Goal: Task Accomplishment & Management: Use online tool/utility

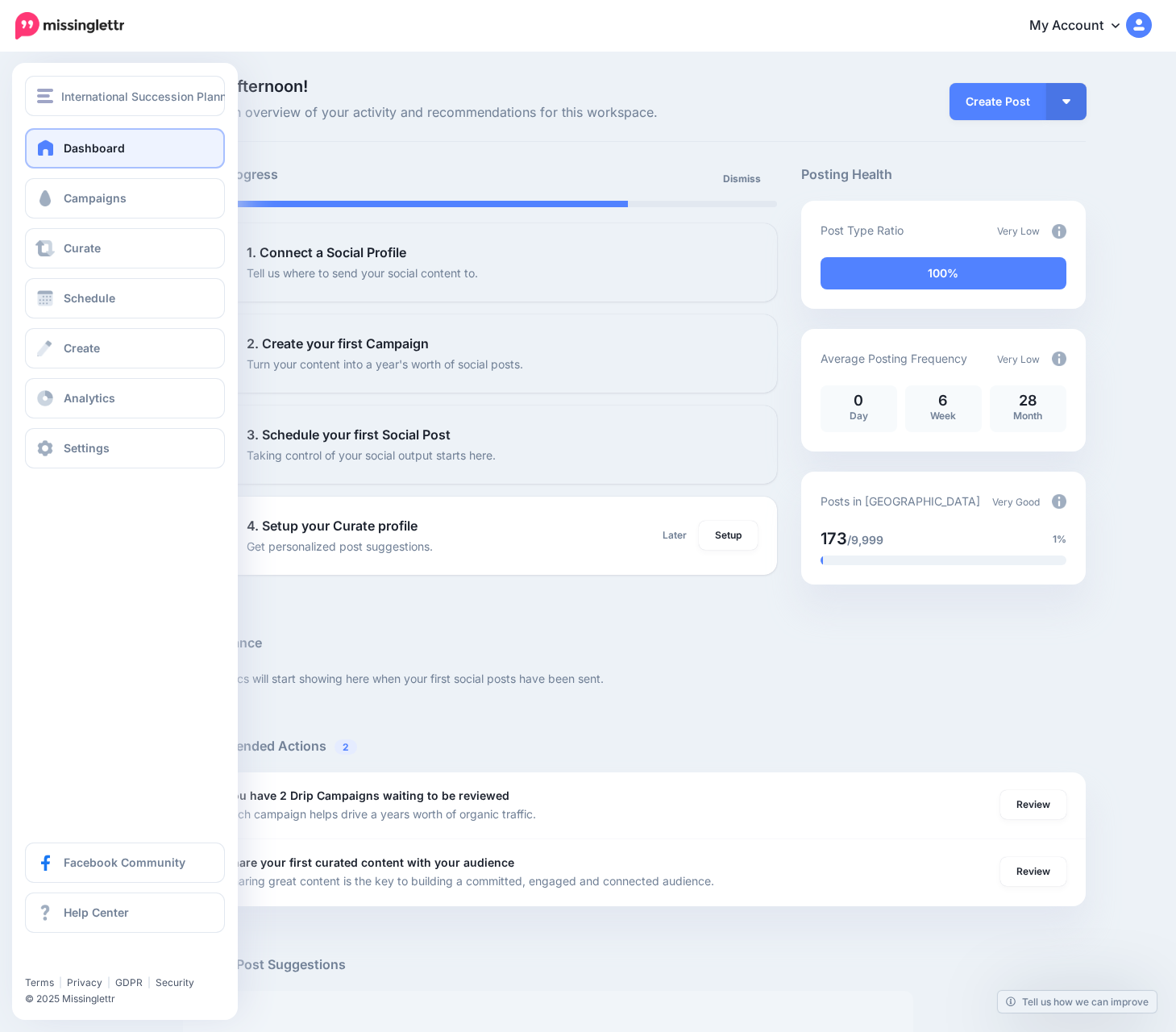
click at [24, 309] on div "Dashboard Campaigns Curate Schedule Create Analytics Settings Facebook Communit…" at bounding box center [124, 299] width 226 height 341
click at [42, 300] on span at bounding box center [44, 298] width 21 height 16
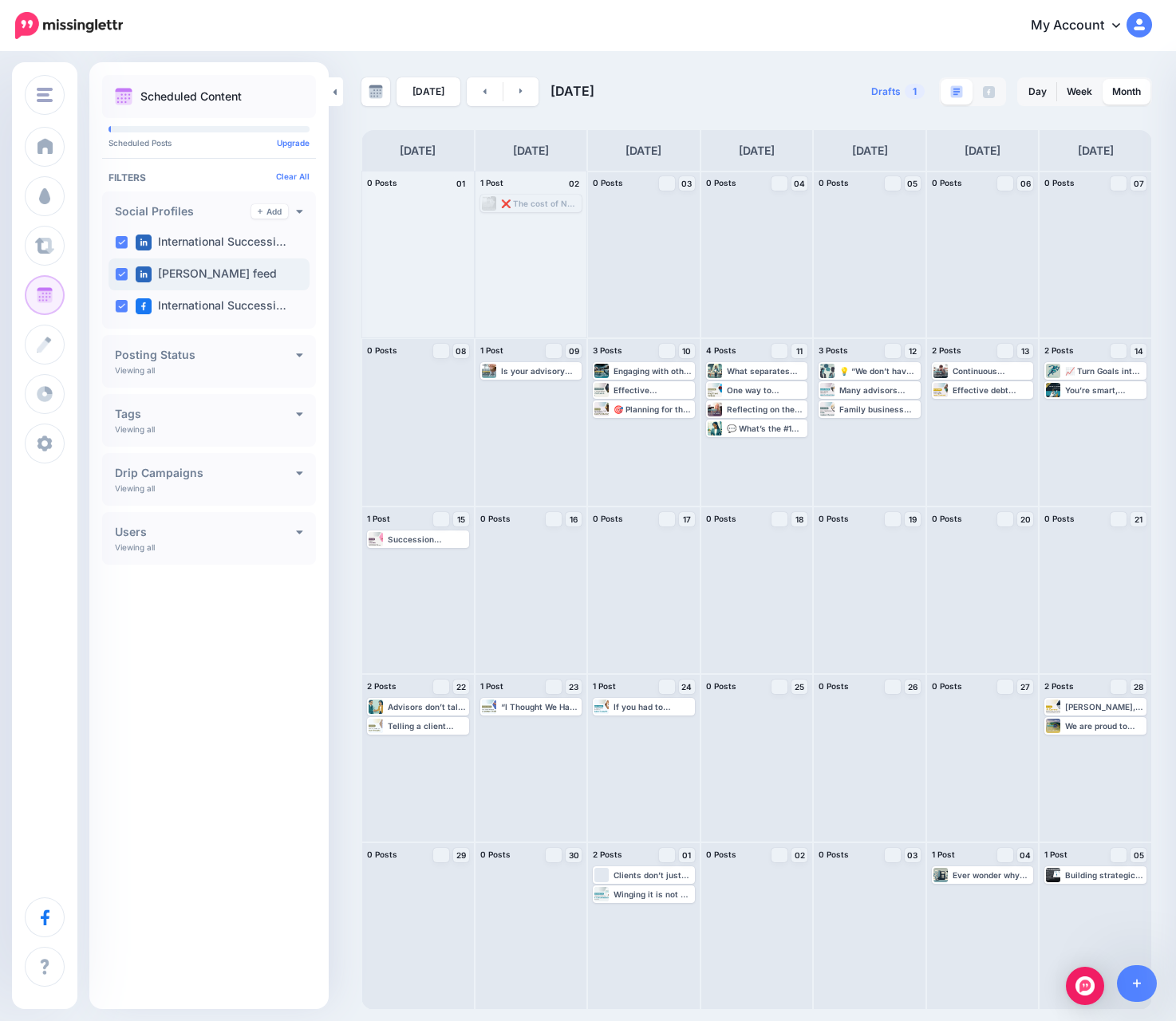
click at [115, 271] on ins at bounding box center [120, 274] width 12 height 12
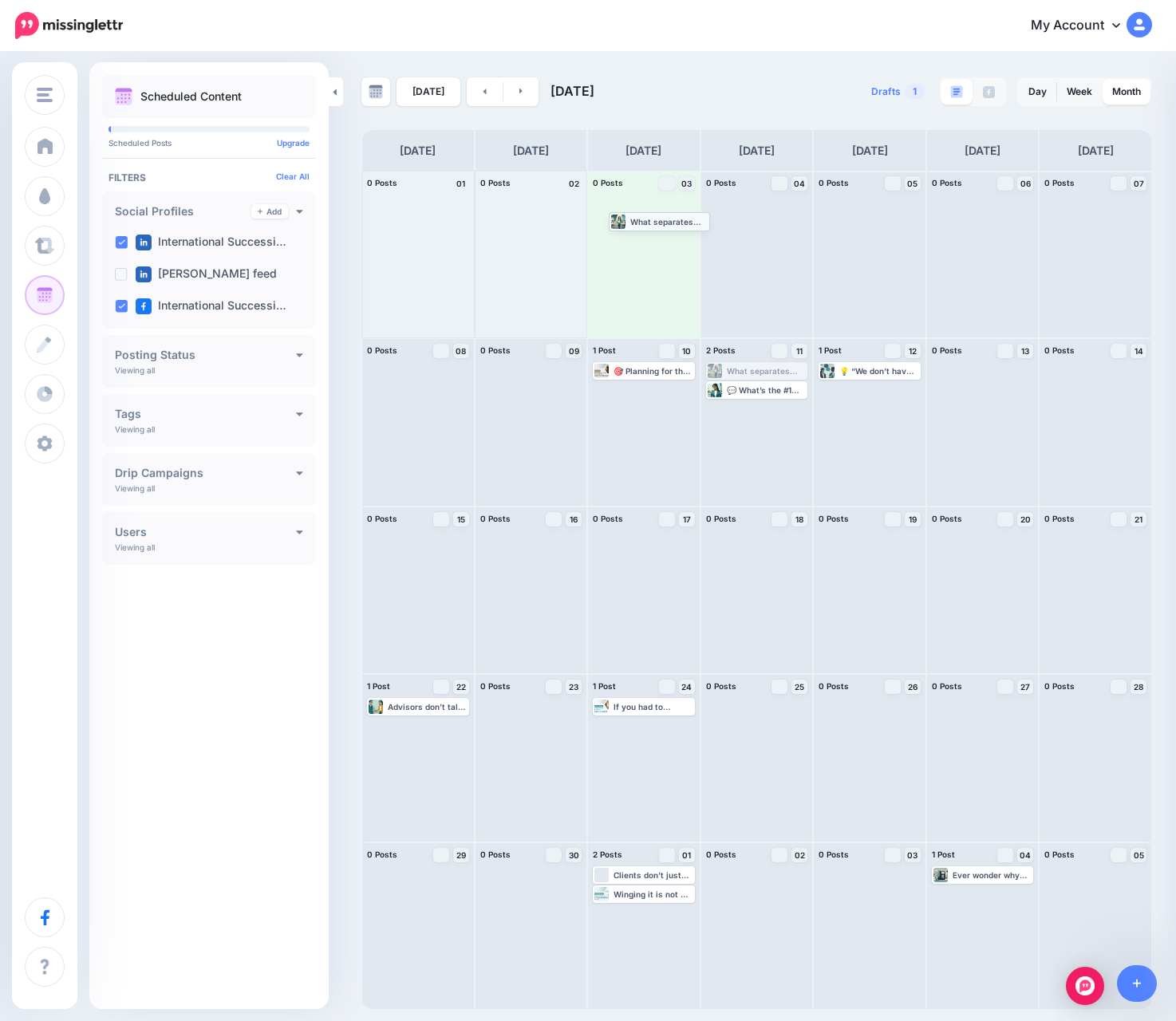
drag, startPoint x: 740, startPoint y: 372, endPoint x: 643, endPoint y: 222, distance: 178.6
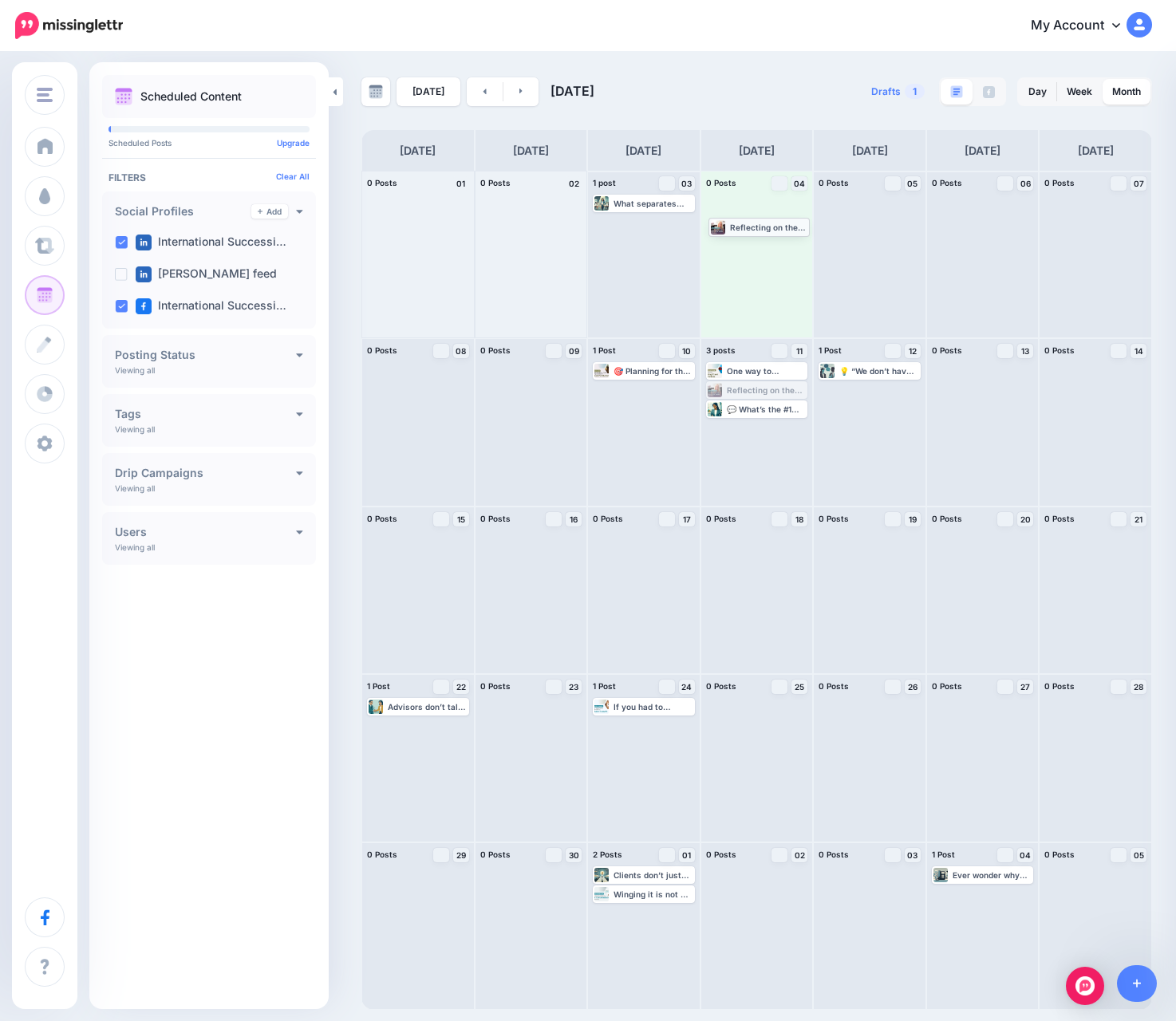
drag, startPoint x: 775, startPoint y: 388, endPoint x: 778, endPoint y: 224, distance: 164.0
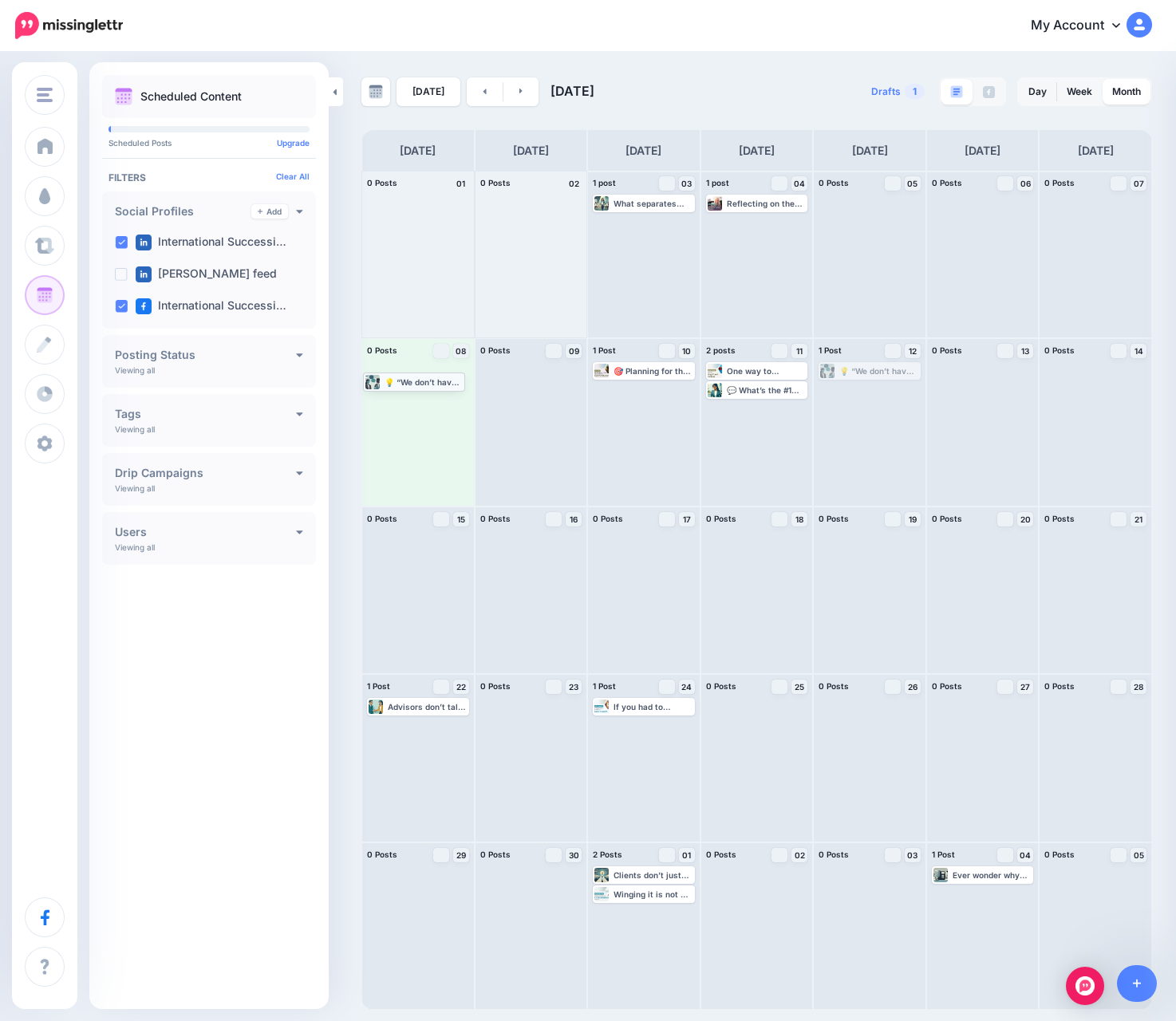
drag, startPoint x: 857, startPoint y: 371, endPoint x: 402, endPoint y: 381, distance: 455.1
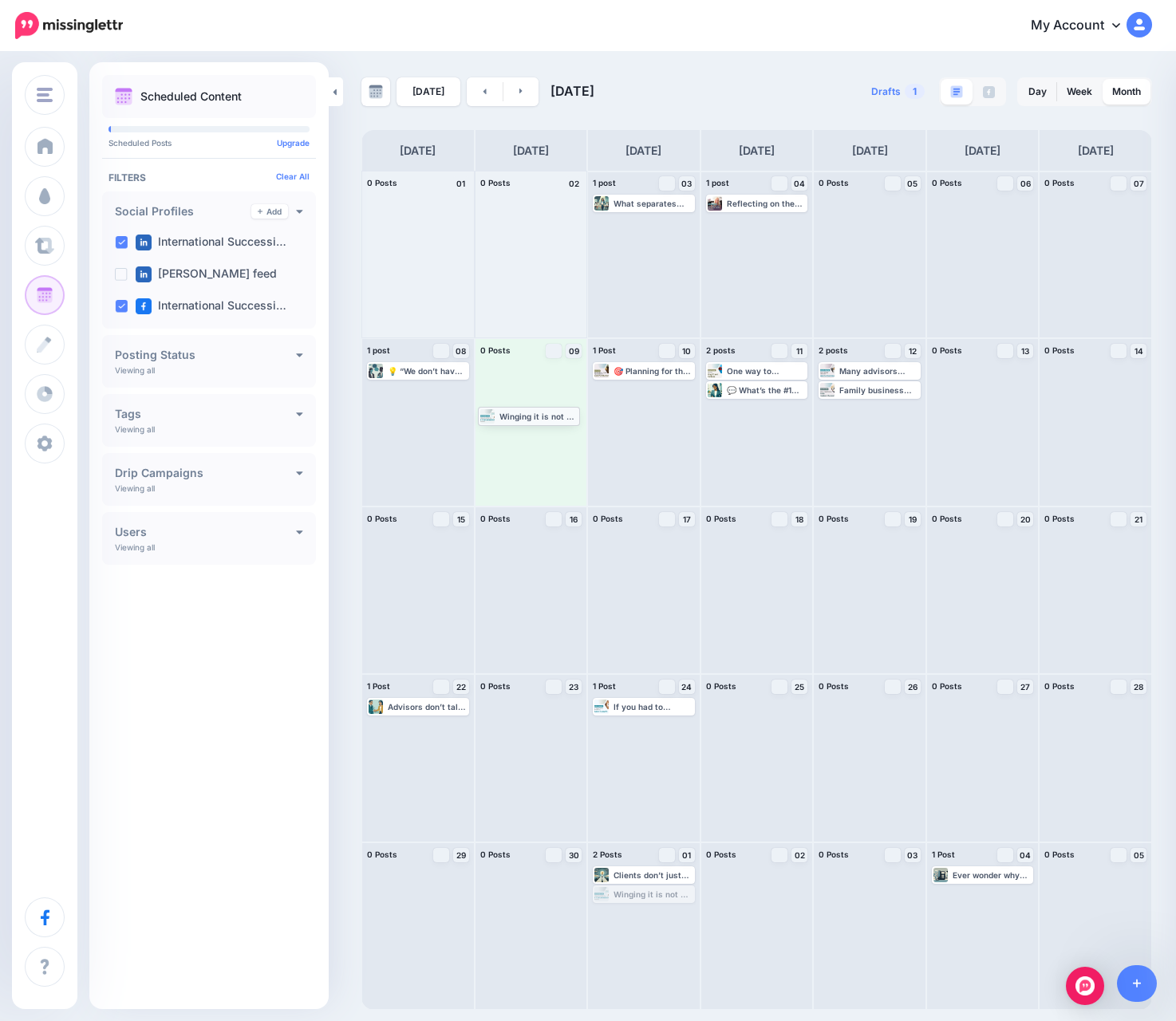
drag, startPoint x: 637, startPoint y: 897, endPoint x: 522, endPoint y: 419, distance: 491.6
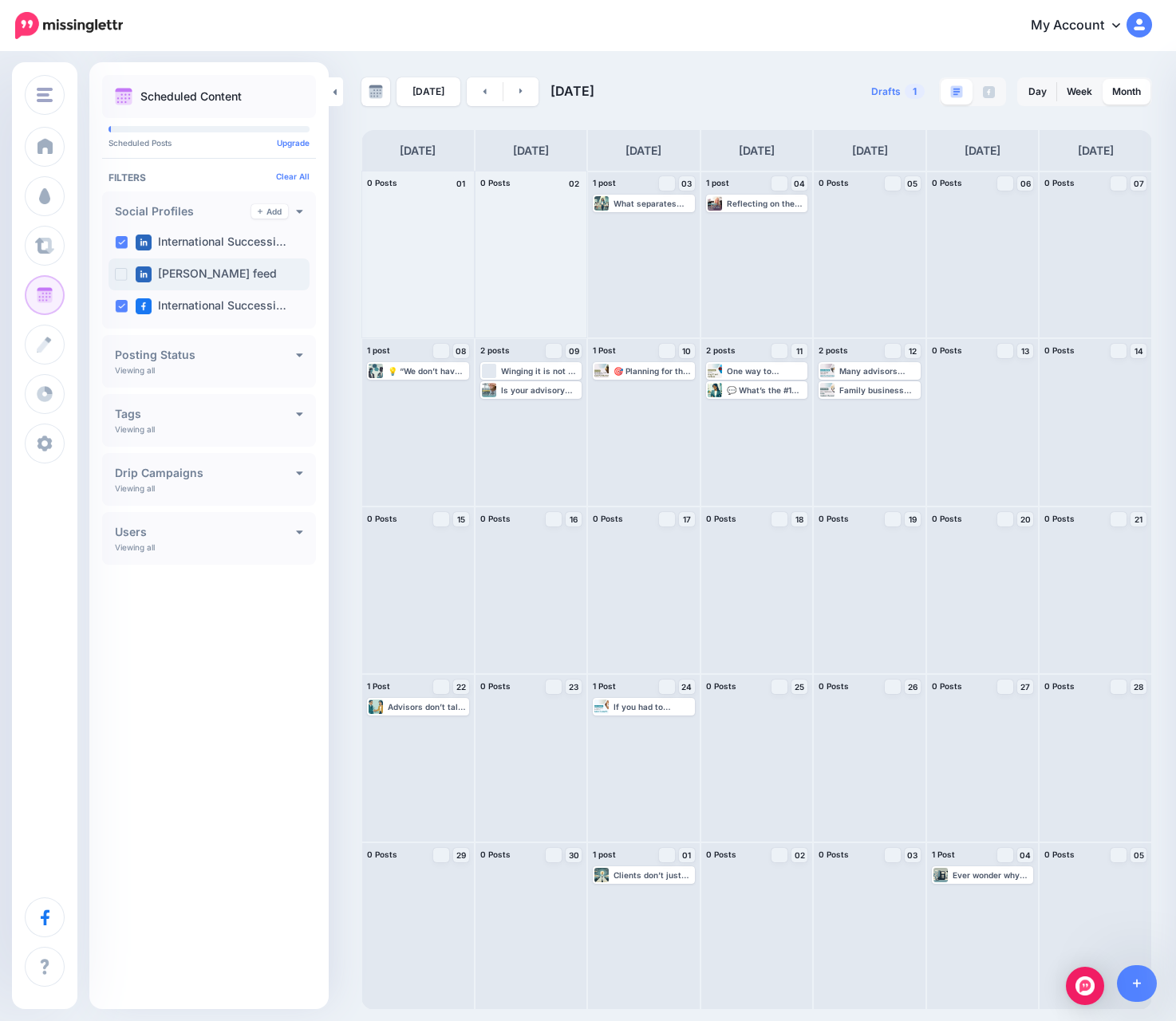
click at [122, 270] on ins at bounding box center [120, 274] width 12 height 12
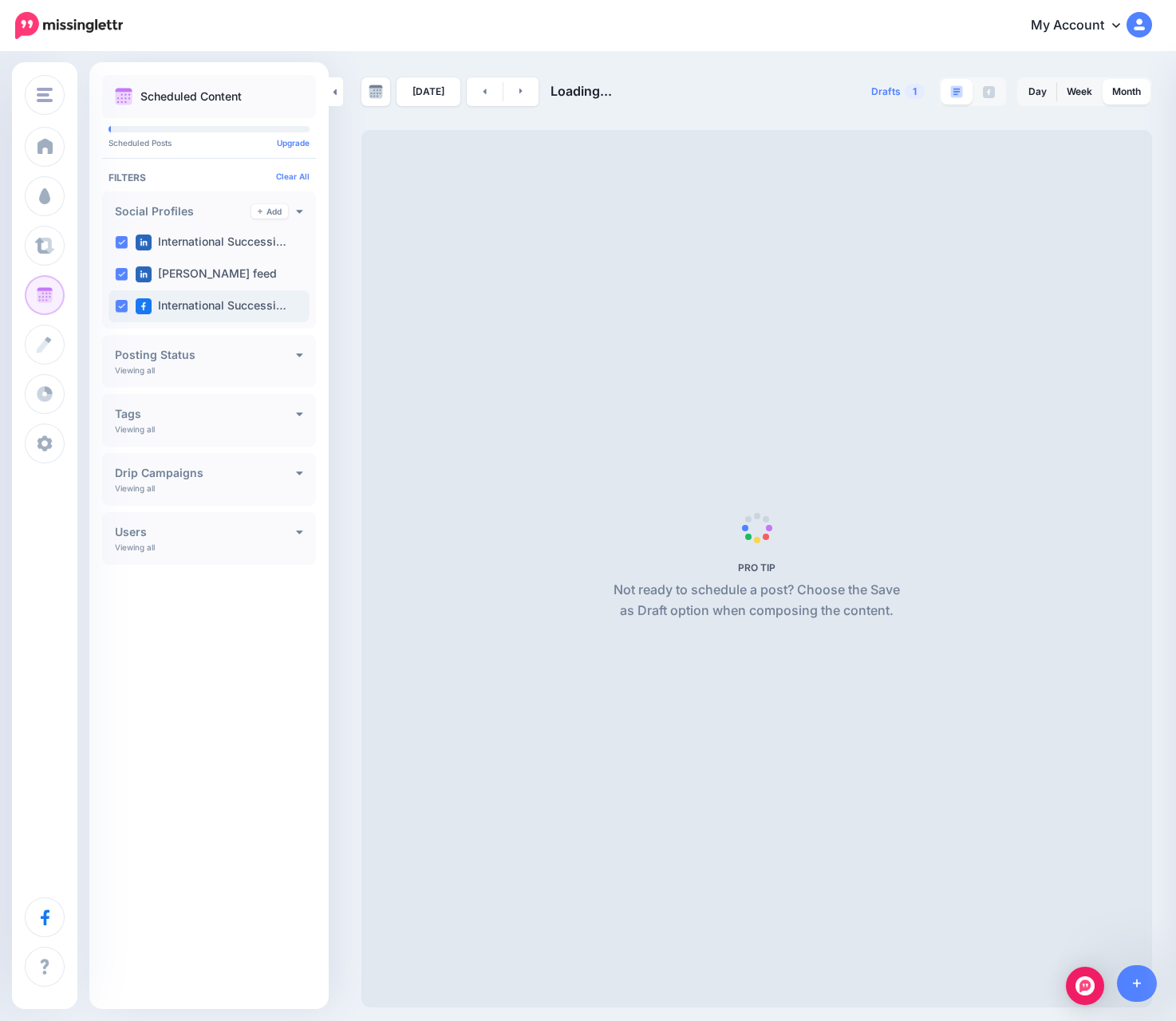
click at [121, 305] on ins at bounding box center [120, 305] width 12 height 12
click at [127, 238] on ins at bounding box center [120, 242] width 12 height 12
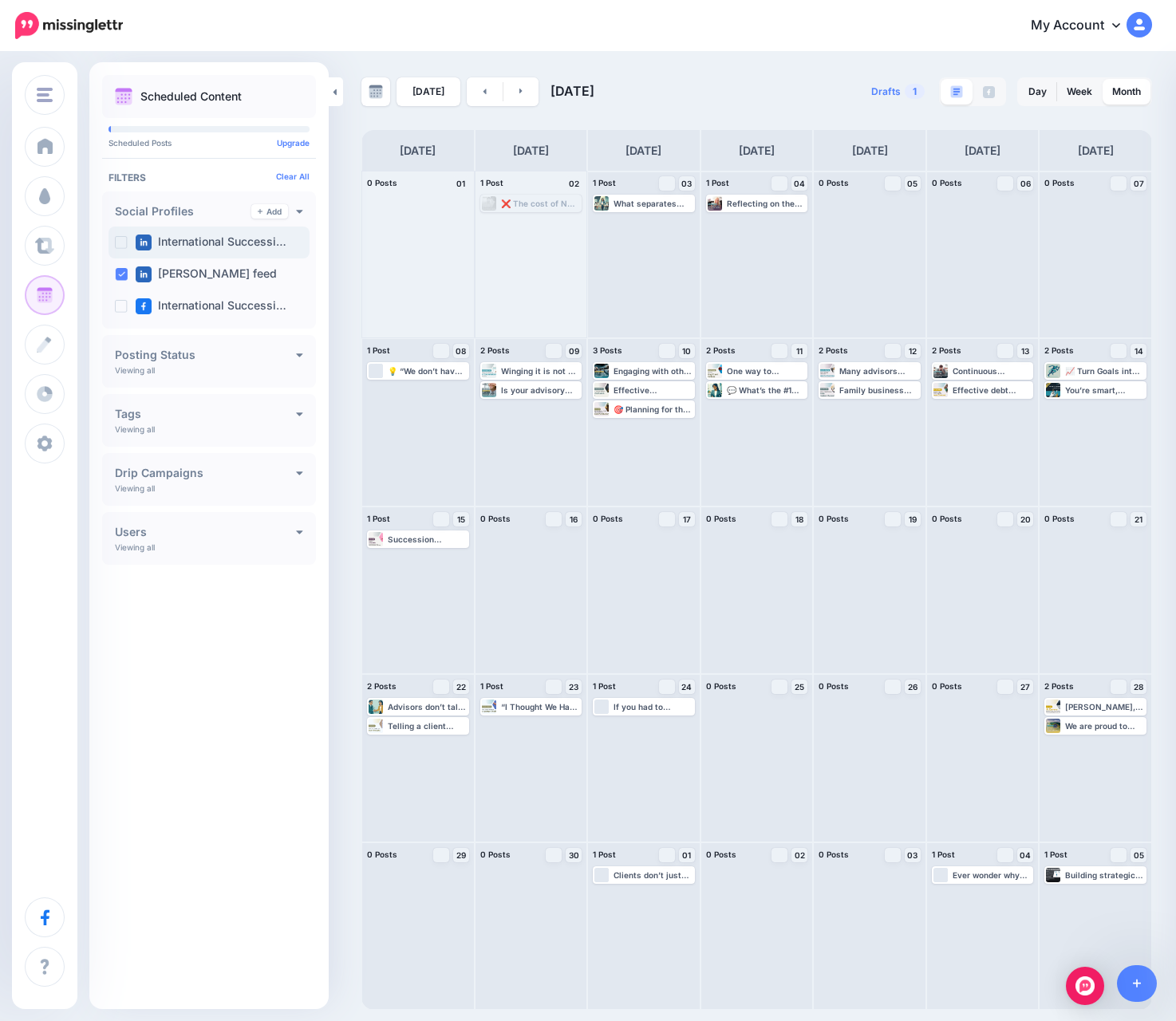
click at [127, 238] on ins at bounding box center [120, 242] width 12 height 12
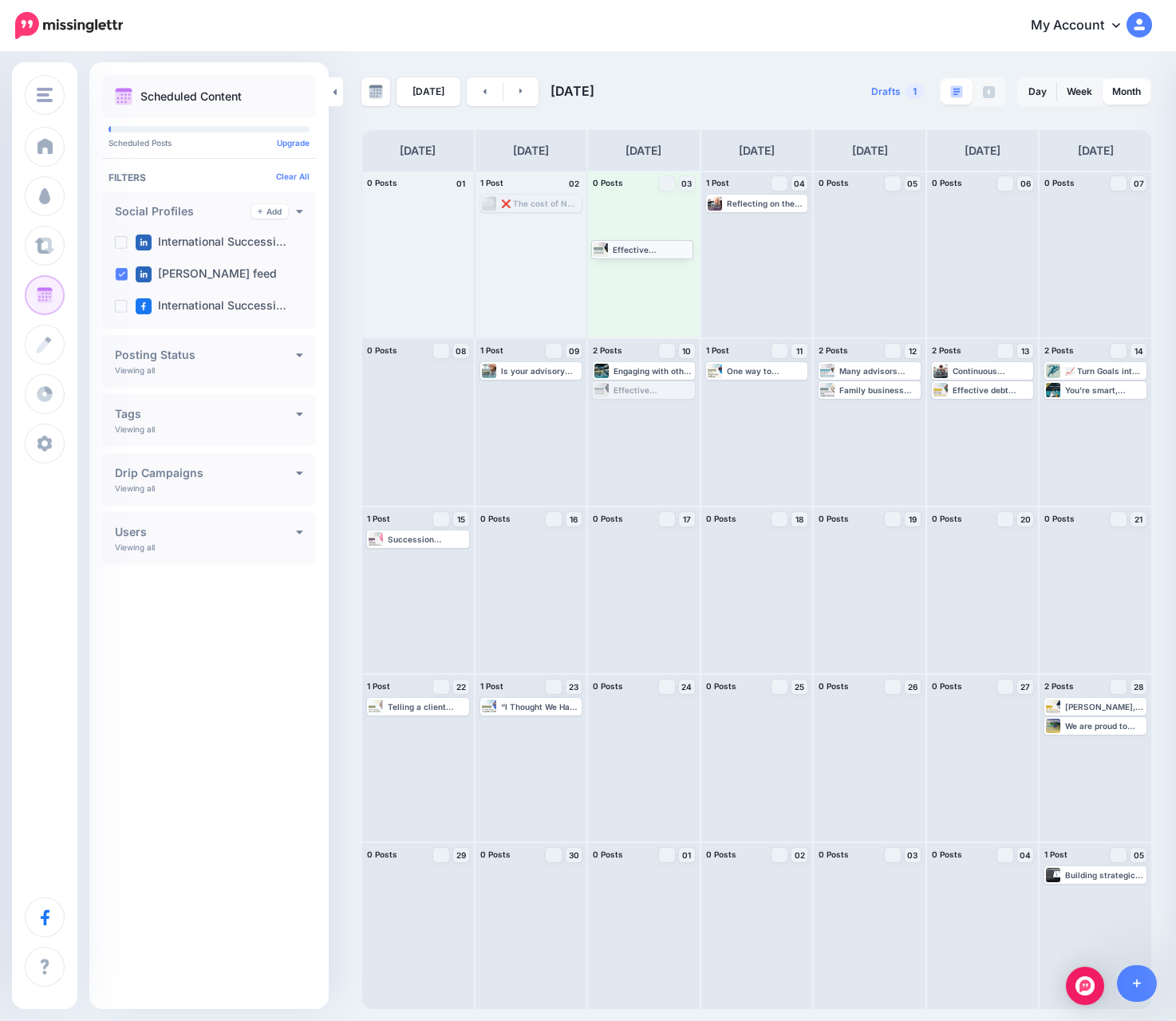
drag, startPoint x: 644, startPoint y: 392, endPoint x: 642, endPoint y: 251, distance: 141.0
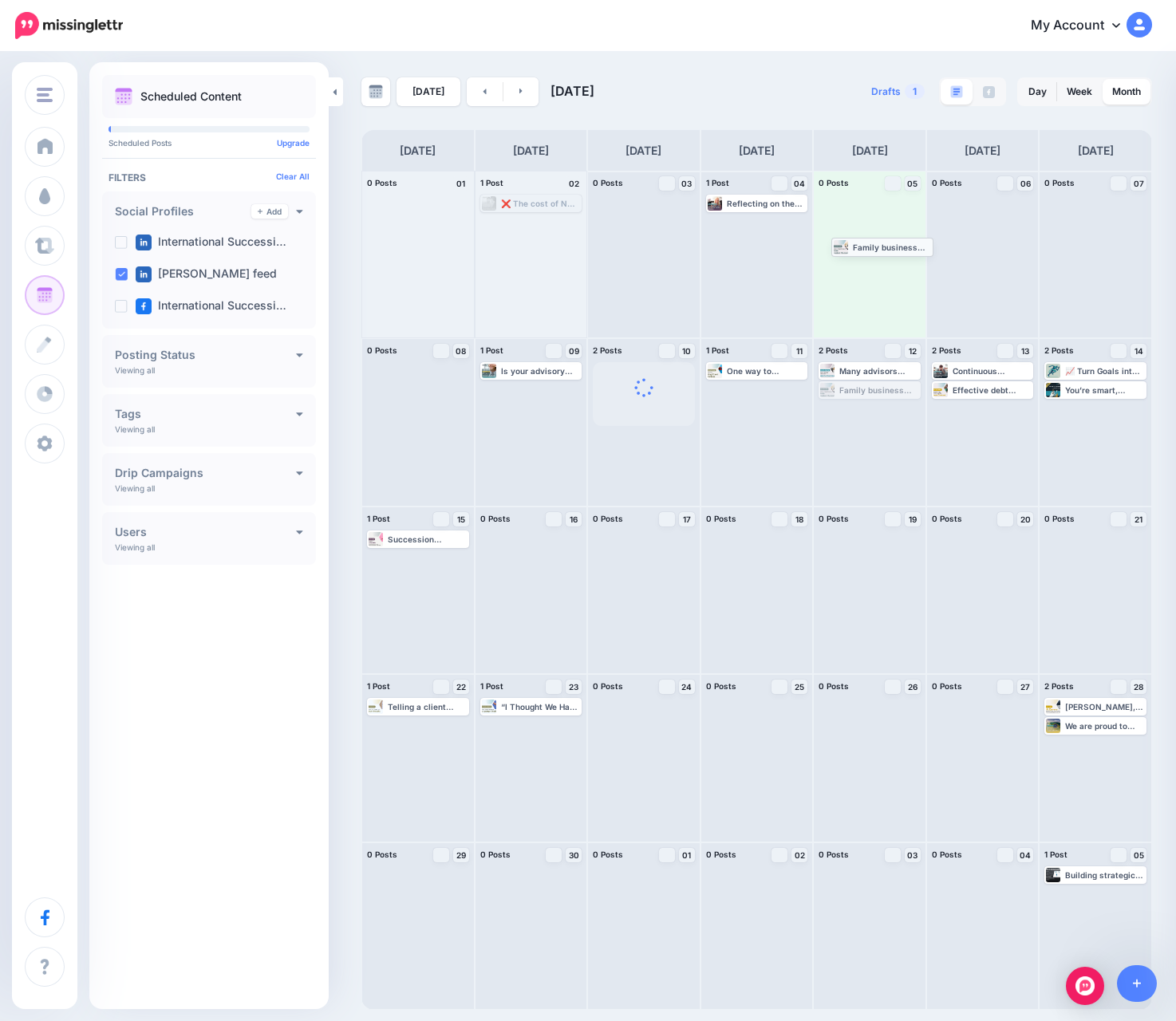
drag, startPoint x: 837, startPoint y: 390, endPoint x: 850, endPoint y: 247, distance: 143.6
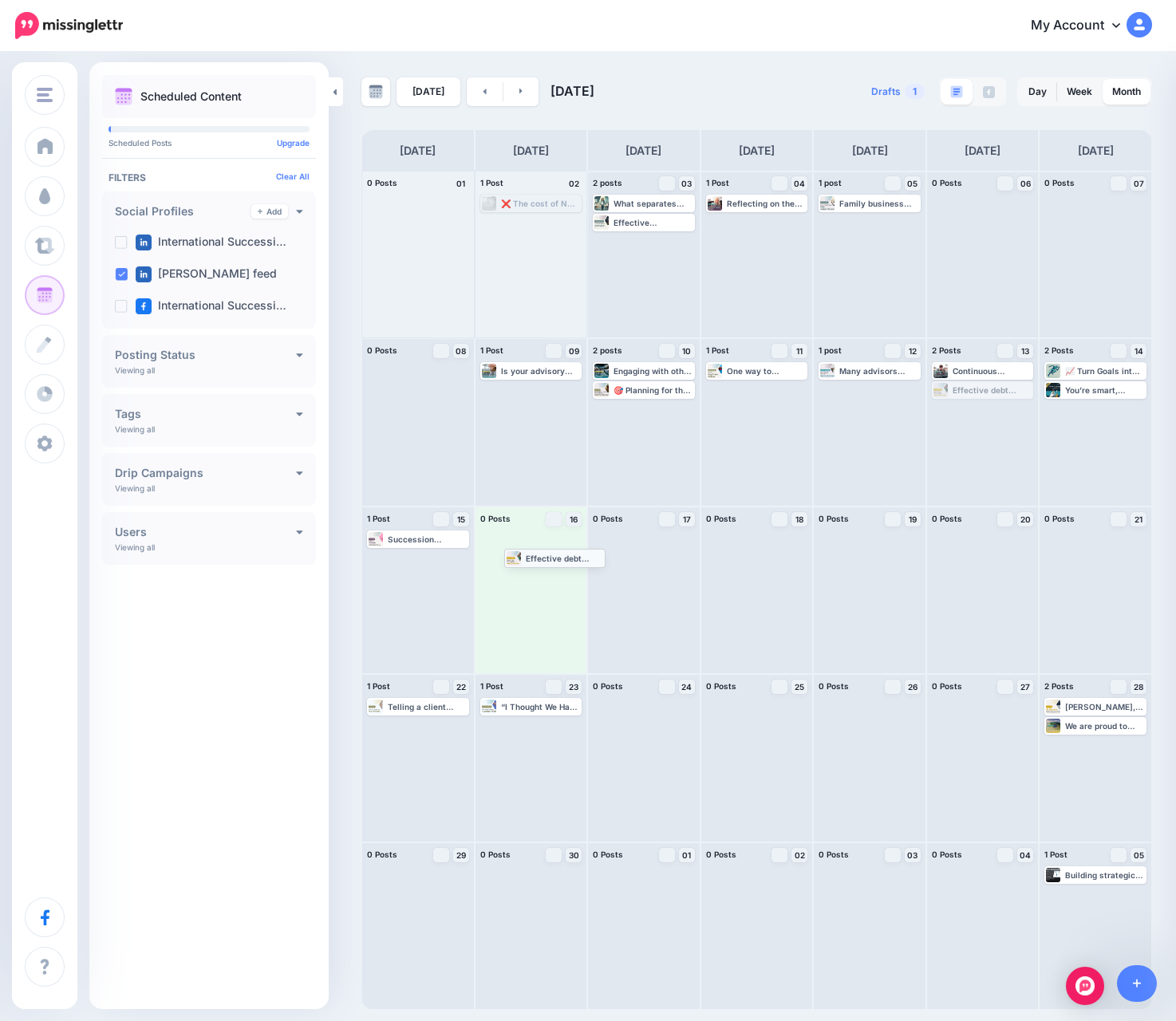
drag, startPoint x: 973, startPoint y: 387, endPoint x: 542, endPoint y: 554, distance: 462.2
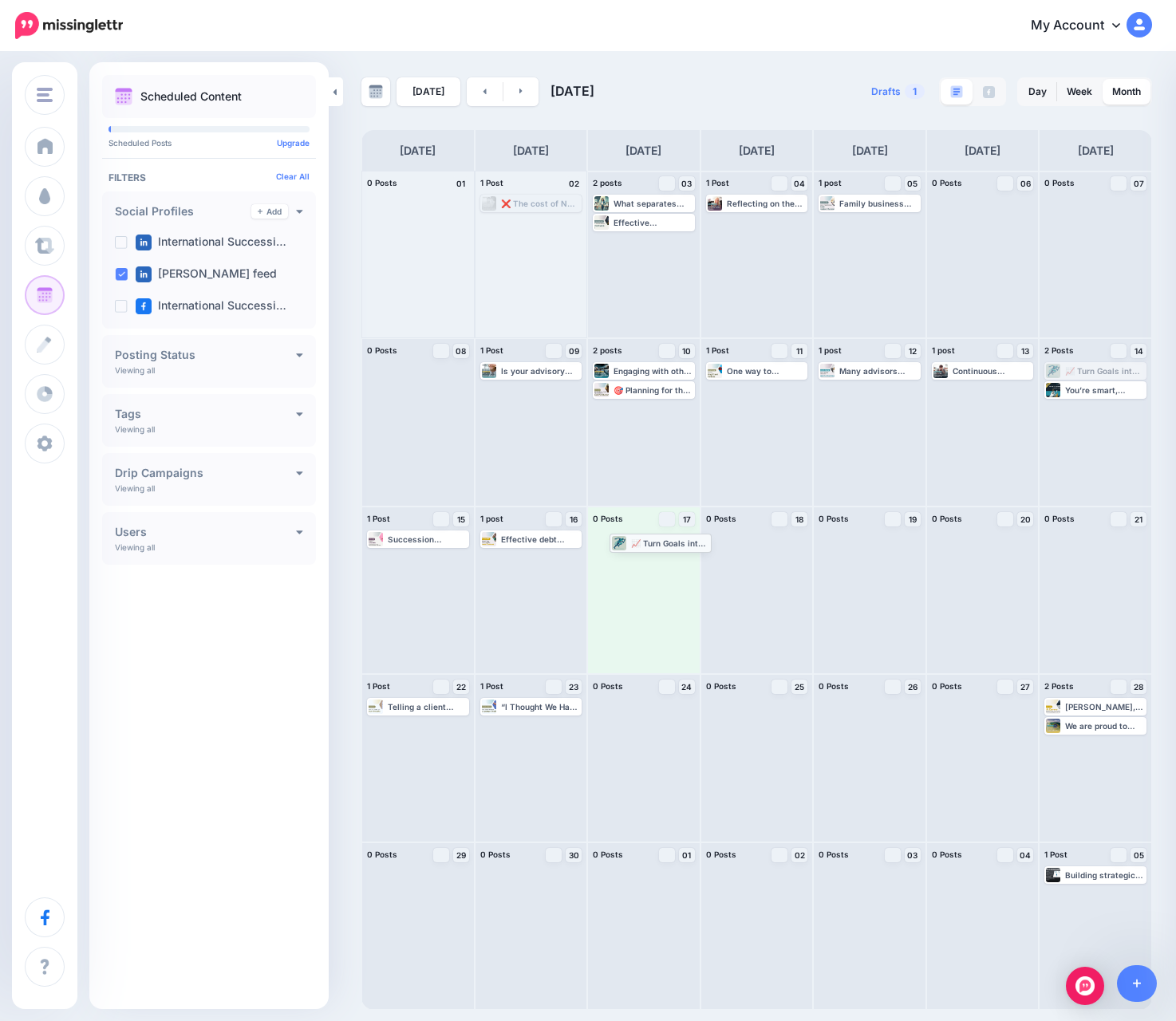
drag, startPoint x: 1091, startPoint y: 365, endPoint x: 655, endPoint y: 539, distance: 469.4
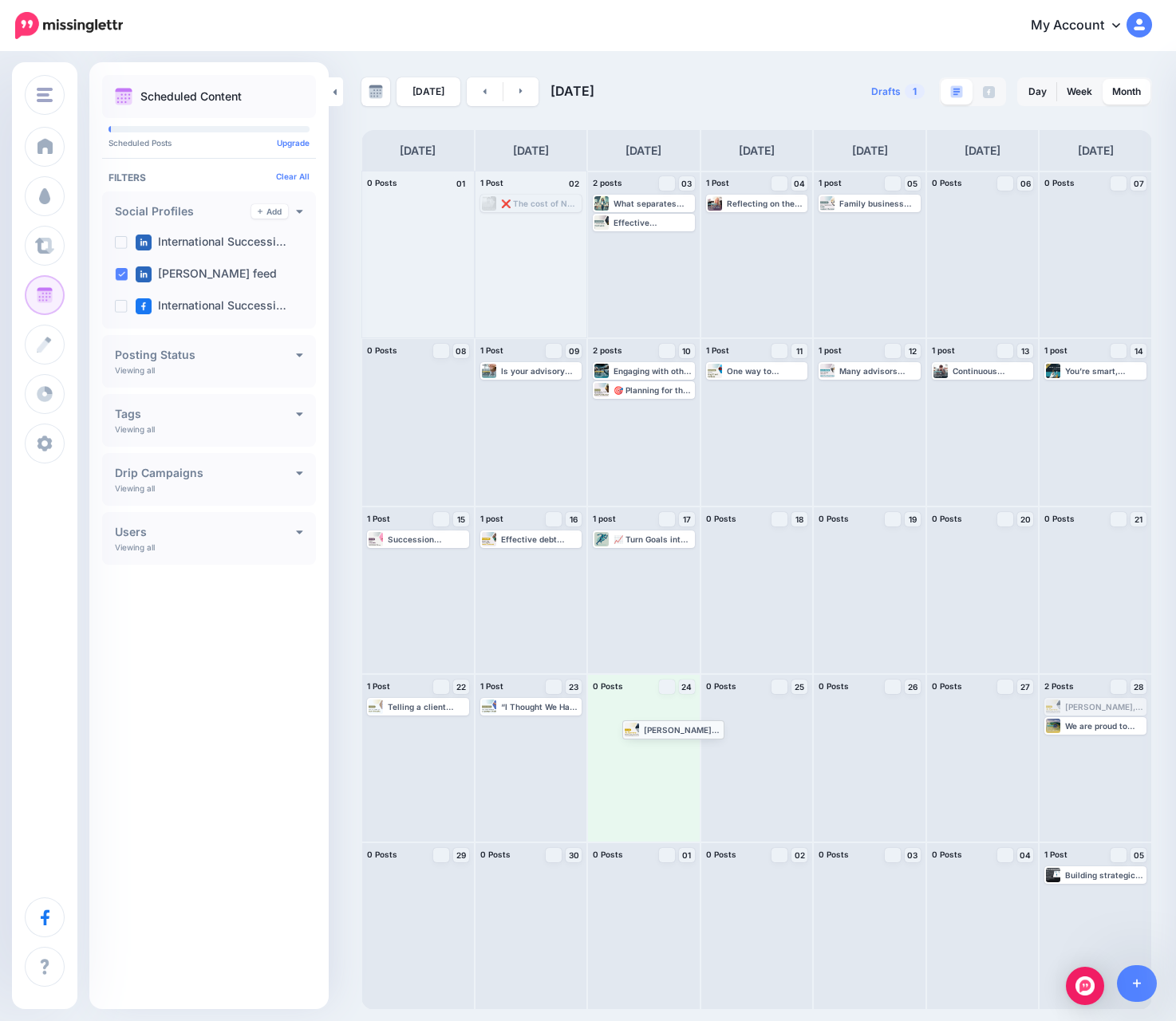
drag, startPoint x: 1074, startPoint y: 708, endPoint x: 651, endPoint y: 730, distance: 423.6
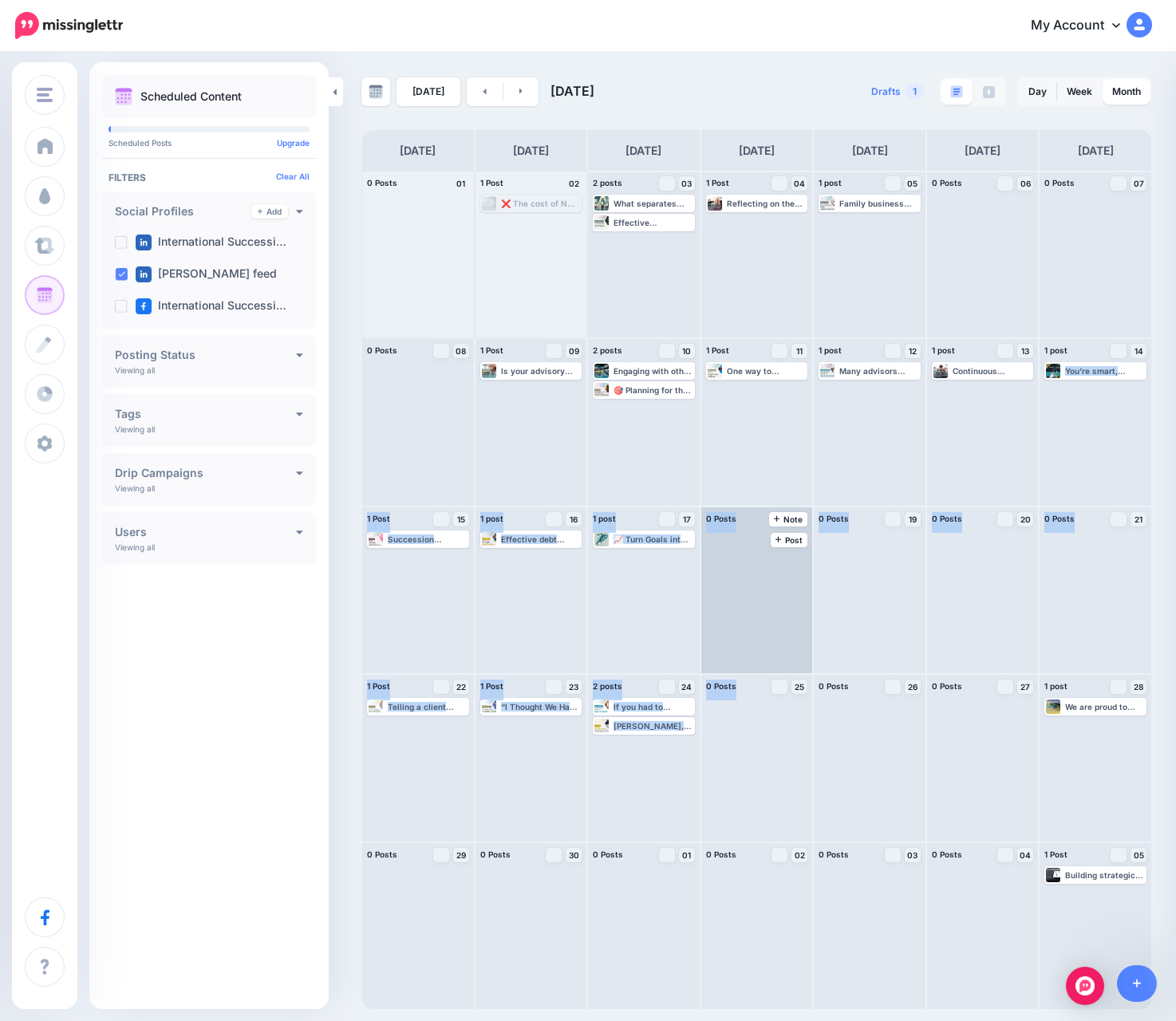
drag, startPoint x: 1087, startPoint y: 362, endPoint x: 787, endPoint y: 655, distance: 419.3
click at [769, 676] on div "0 Posts 01 1 Post 02 ❌ The cost of NOT having a succession plan? Business failu…" at bounding box center [756, 590] width 790 height 839
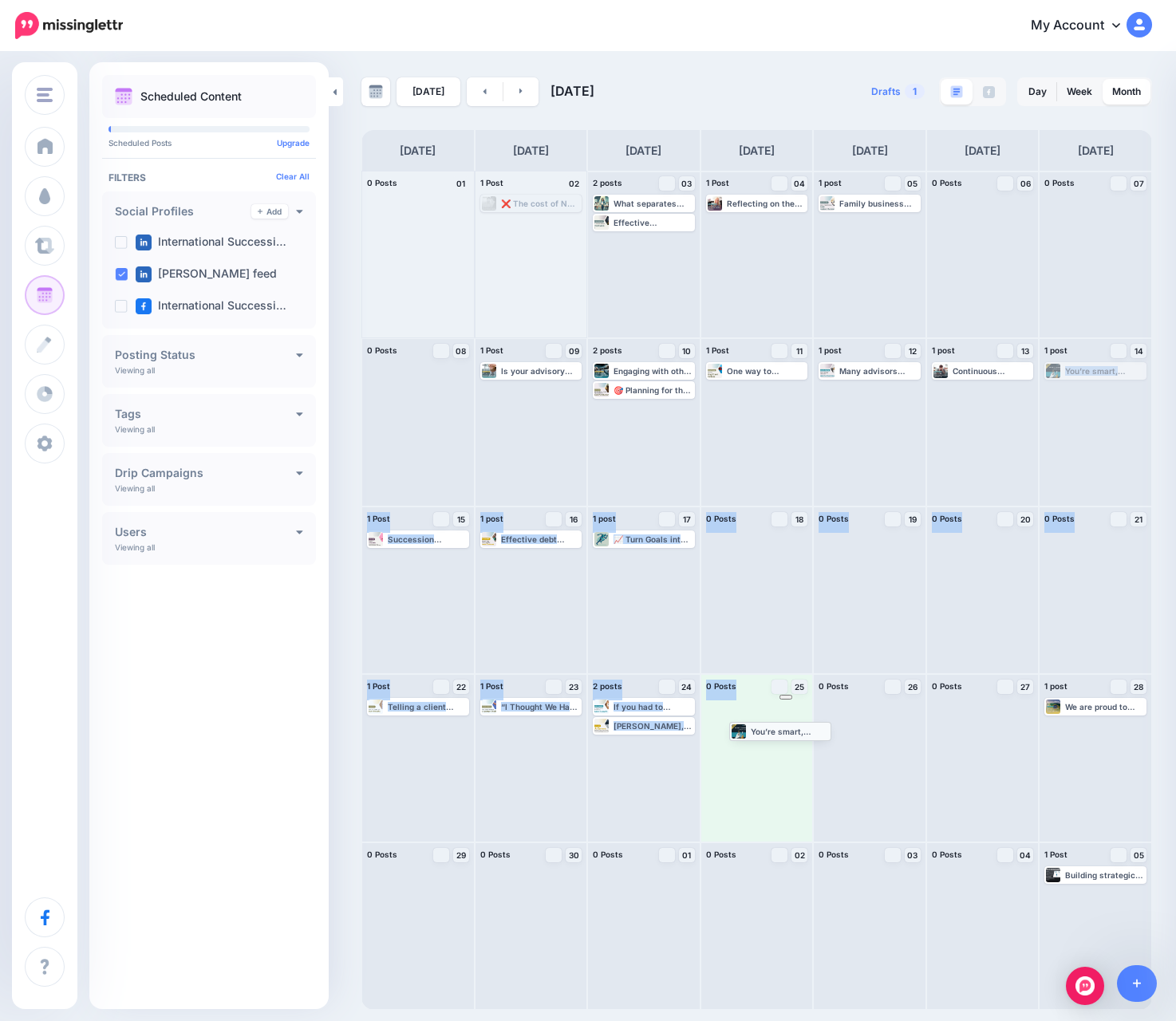
drag, startPoint x: 1062, startPoint y: 369, endPoint x: 747, endPoint y: 728, distance: 477.6
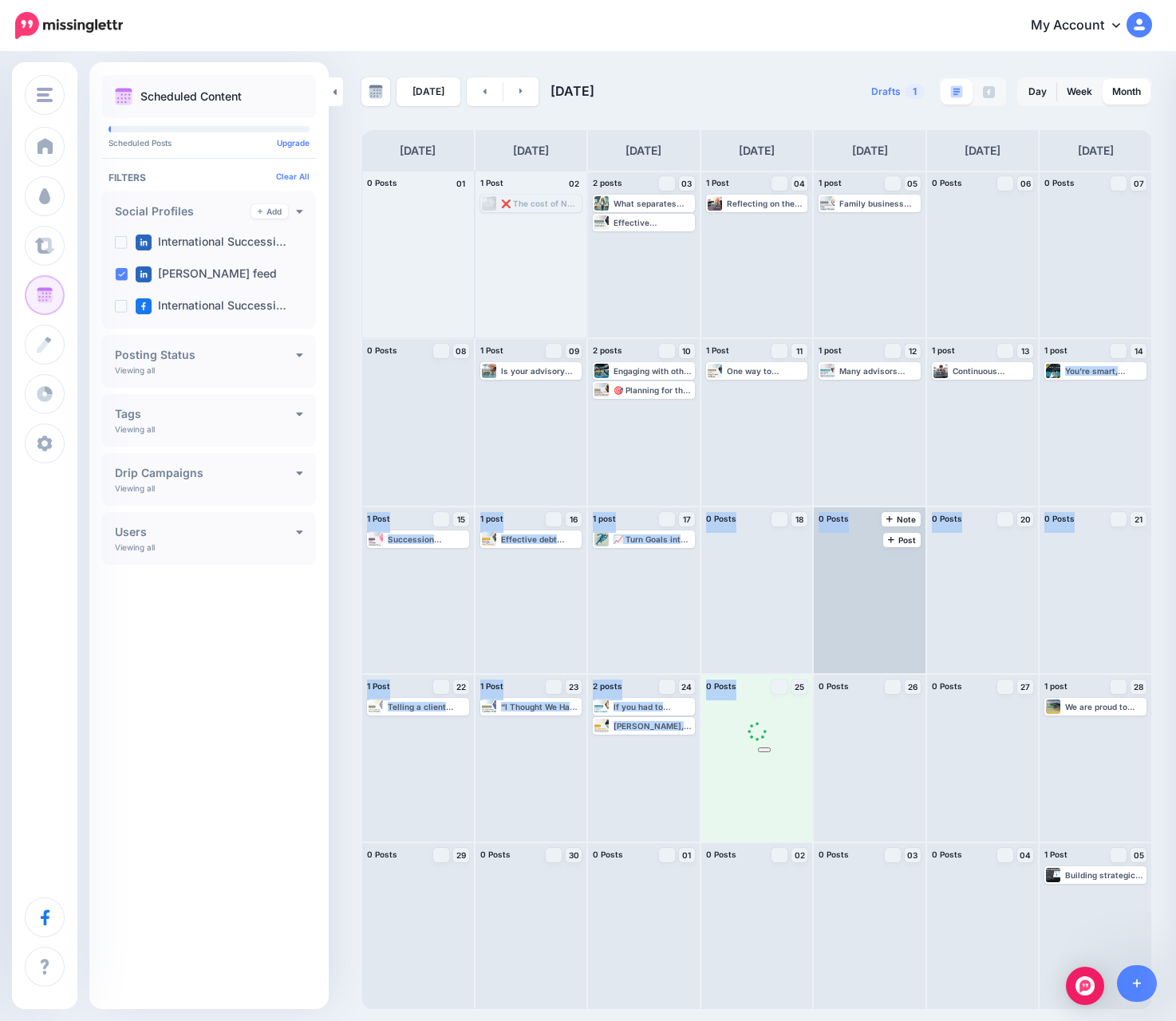
click at [845, 633] on div at bounding box center [869, 590] width 112 height 166
